Goal: Navigation & Orientation: Find specific page/section

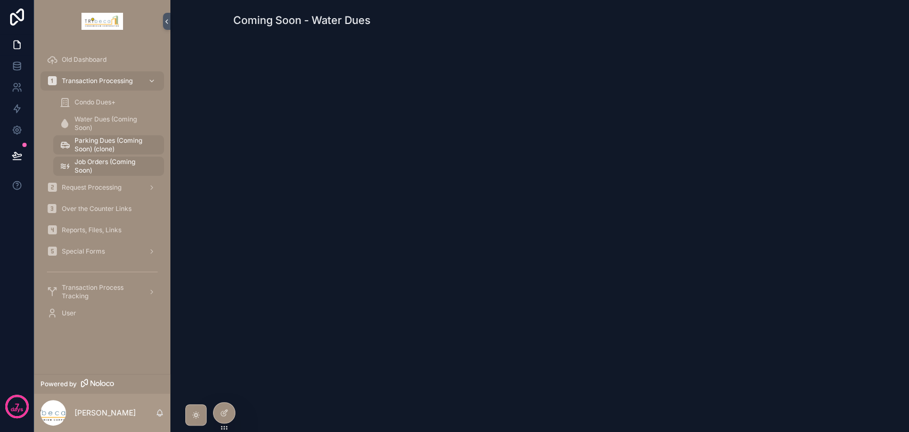
click at [74, 55] on span "Old Dashboard" at bounding box center [84, 59] width 45 height 9
click at [94, 82] on span "Transaction Processing" at bounding box center [97, 81] width 71 height 9
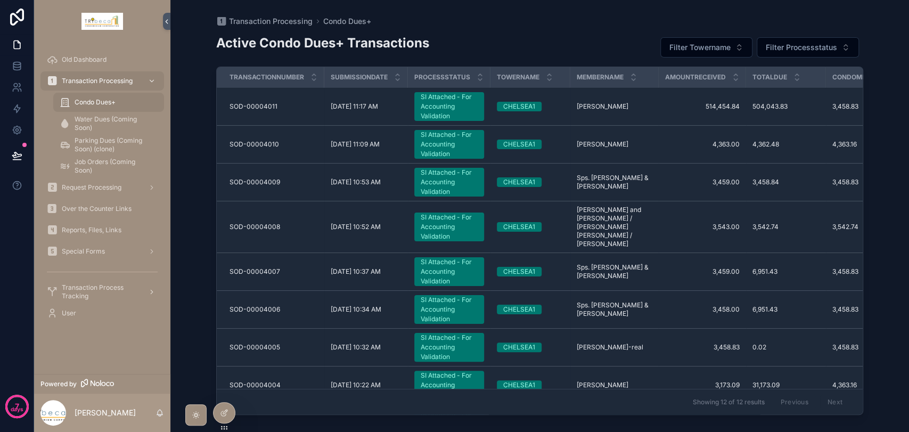
click at [103, 293] on span "Transaction Process Tracking" at bounding box center [101, 291] width 78 height 17
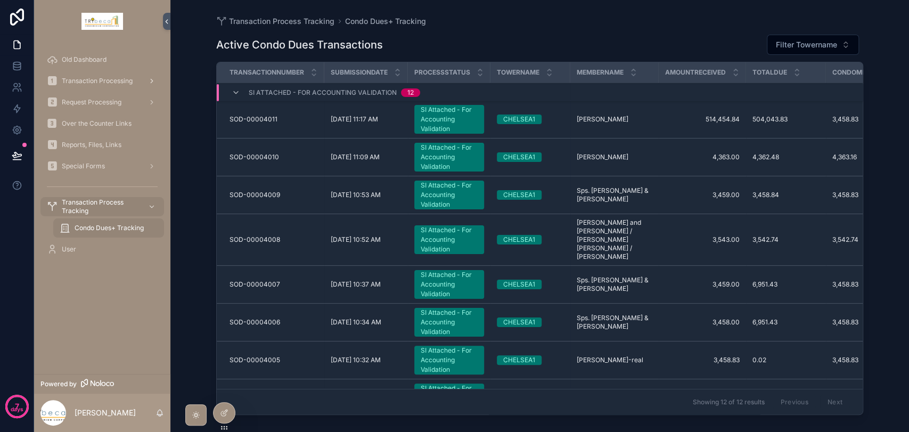
click at [119, 76] on div "Transaction Processing" at bounding box center [102, 80] width 111 height 17
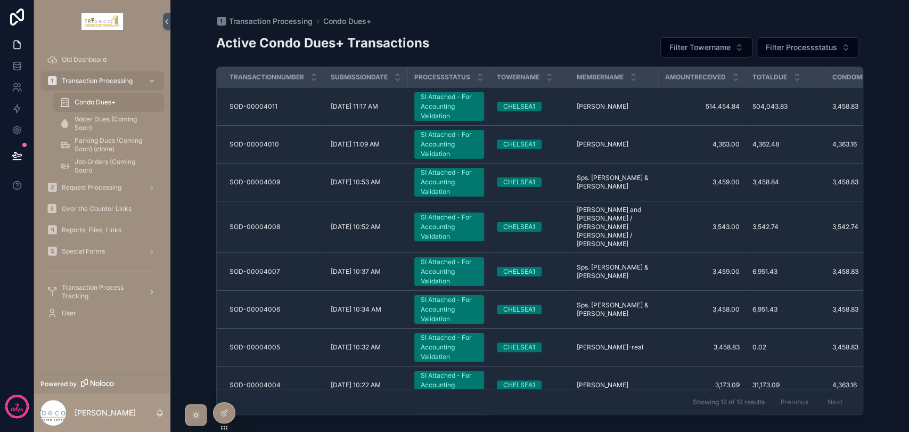
click at [91, 284] on span "Transaction Process Tracking" at bounding box center [101, 291] width 78 height 17
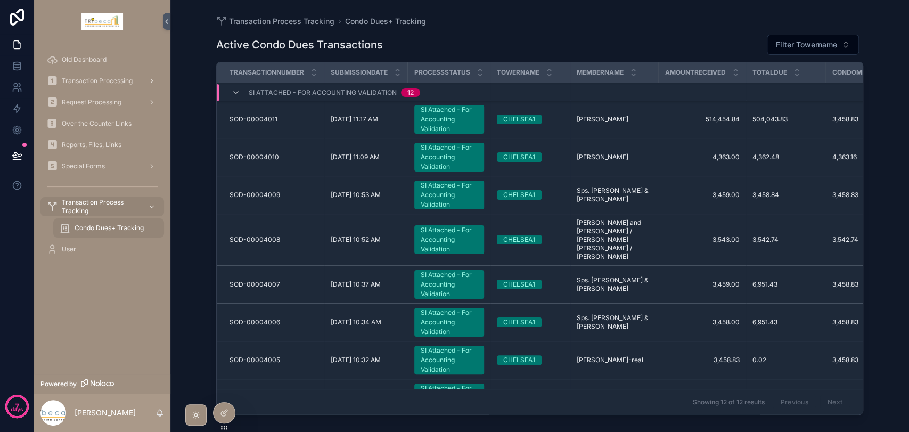
click at [103, 82] on span "Transaction Processing" at bounding box center [97, 81] width 71 height 9
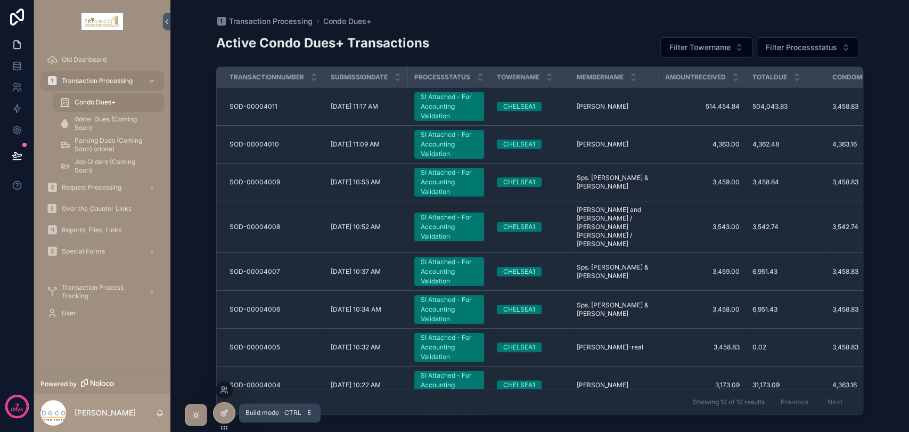
click at [228, 409] on icon at bounding box center [224, 412] width 9 height 9
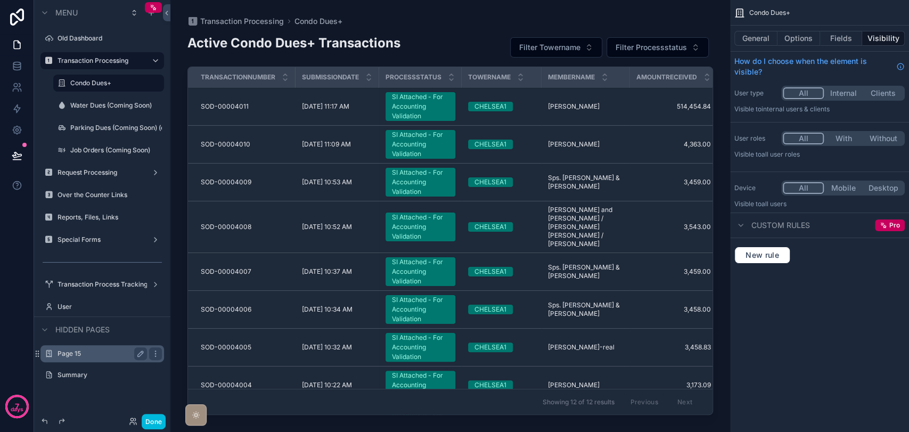
click at [94, 358] on div "Page 15" at bounding box center [101, 353] width 89 height 13
click at [95, 352] on label "Page 15" at bounding box center [99, 353] width 85 height 9
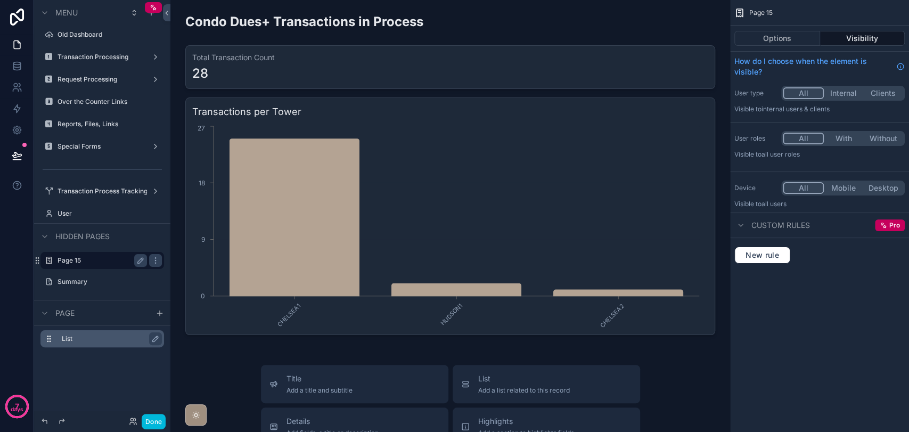
click at [87, 342] on label "List" at bounding box center [109, 338] width 94 height 9
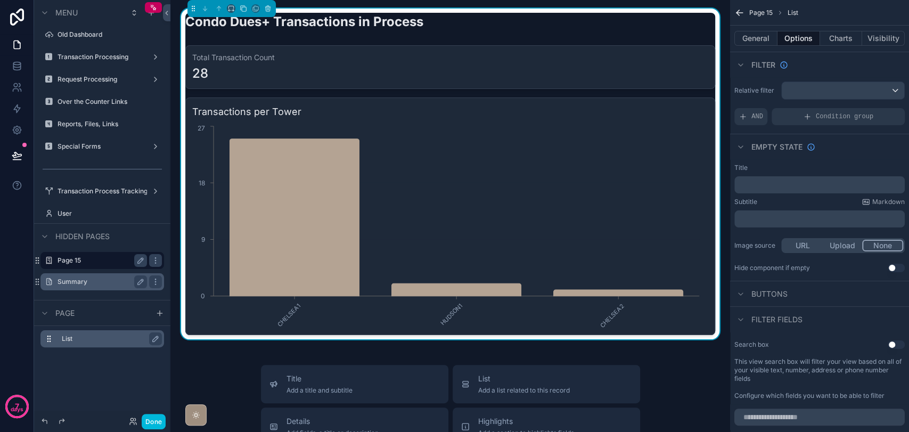
click at [94, 283] on label "Summary" at bounding box center [99, 281] width 85 height 9
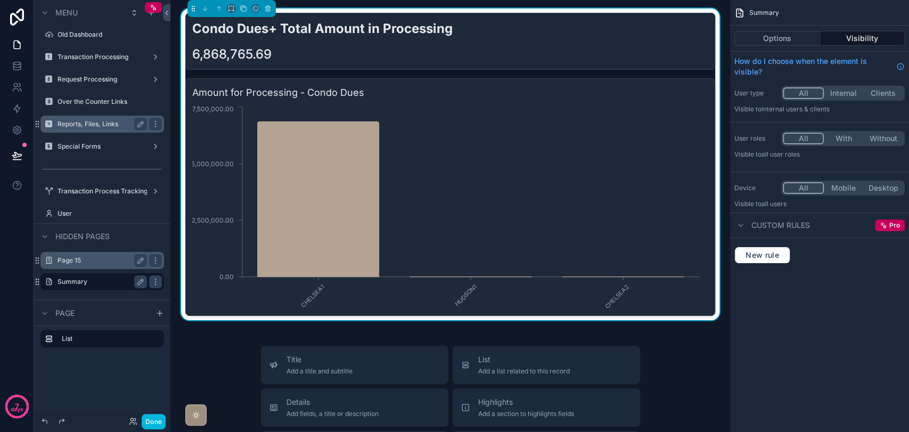
click at [89, 124] on label "Reports, Files, Links" at bounding box center [99, 124] width 85 height 9
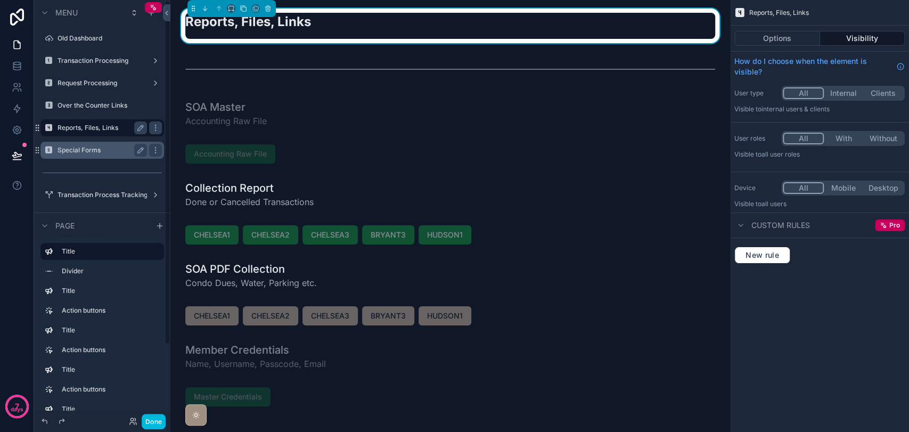
click at [105, 149] on label "Special Forms" at bounding box center [99, 150] width 85 height 9
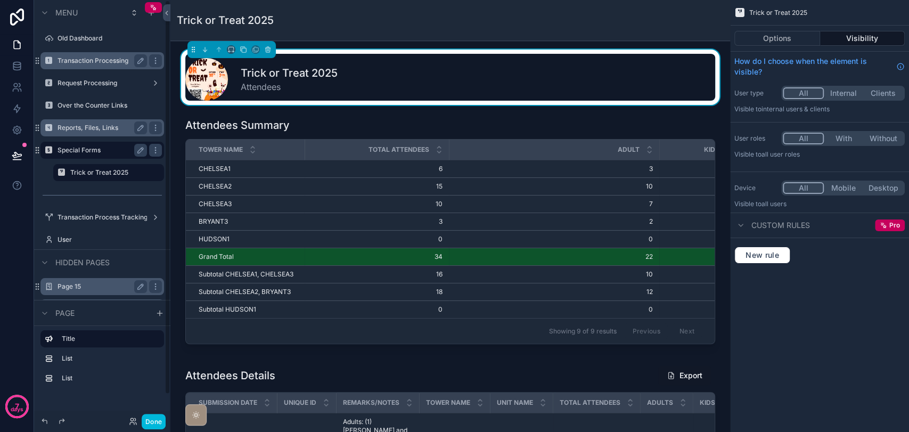
click at [105, 56] on label "Transaction Processing" at bounding box center [99, 60] width 85 height 9
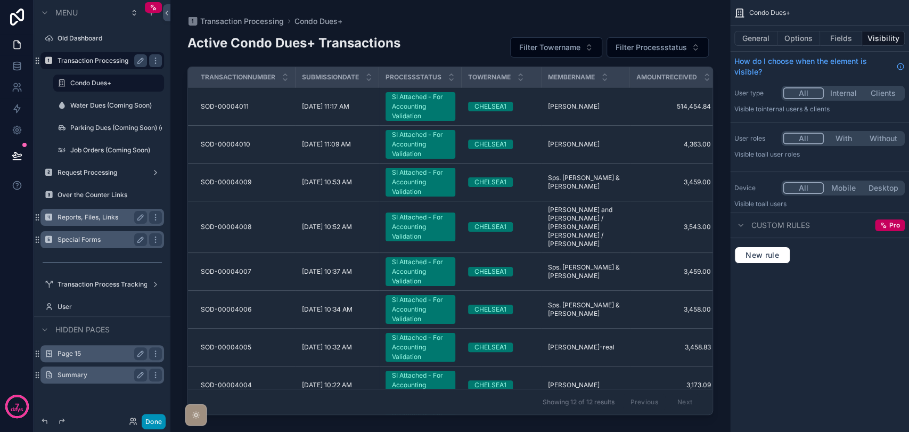
click at [155, 418] on button "Done" at bounding box center [154, 421] width 24 height 15
